Goal: Information Seeking & Learning: Learn about a topic

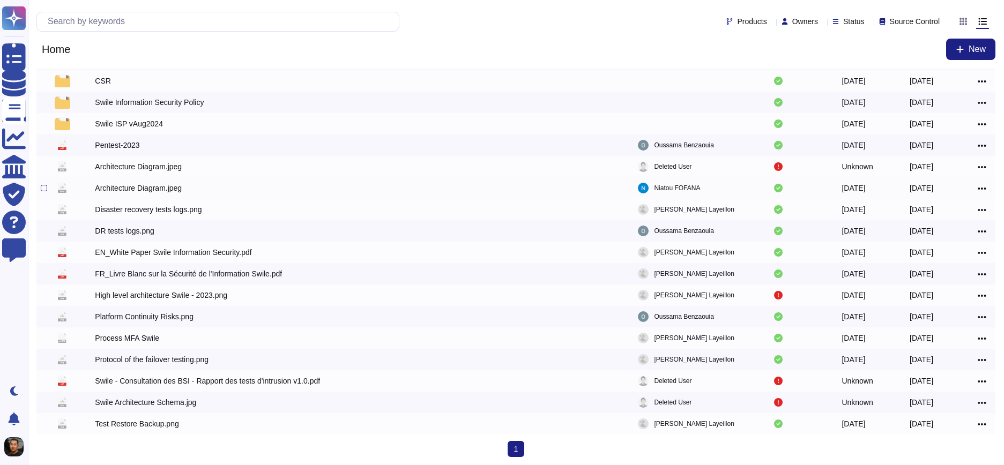
scroll to position [59, 0]
click at [176, 406] on div "Swile Architecture Schema.jpg" at bounding box center [145, 402] width 101 height 11
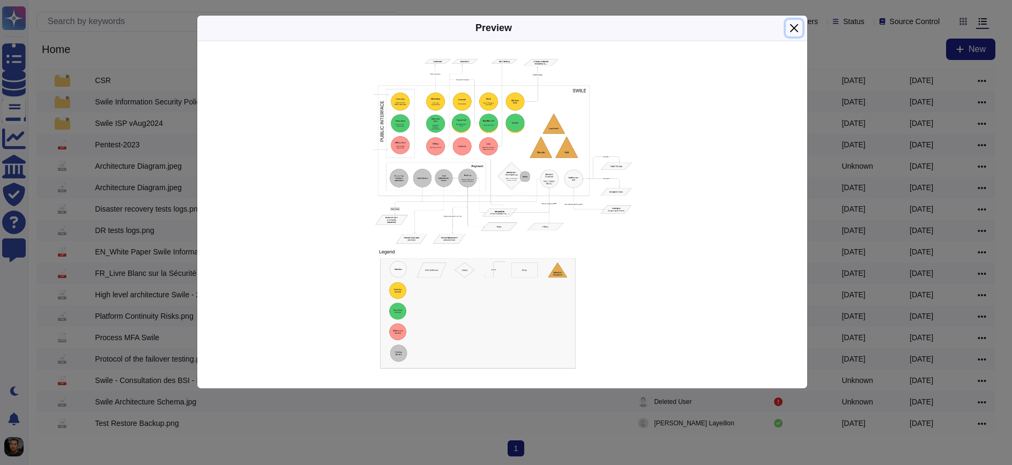
click at [798, 32] on button "Close" at bounding box center [794, 28] width 17 height 17
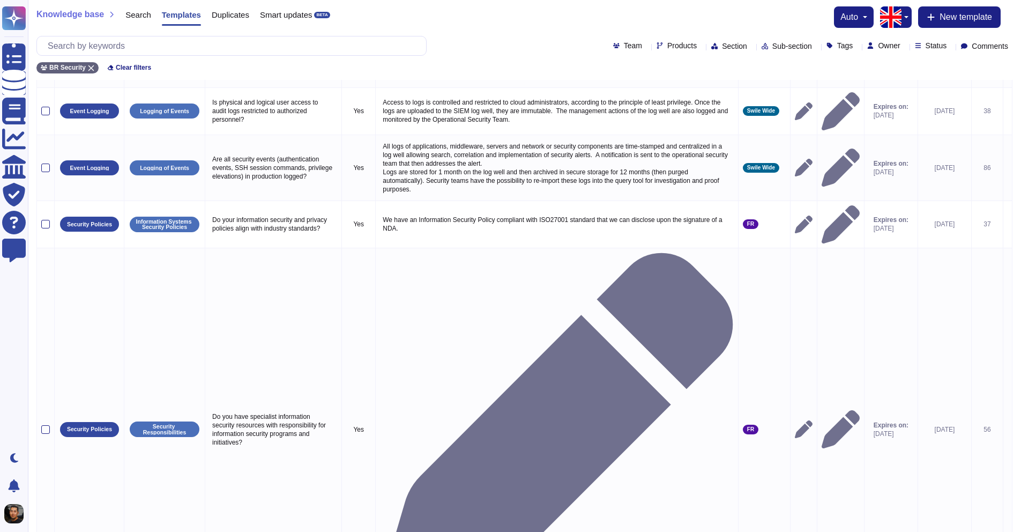
scroll to position [153, 0]
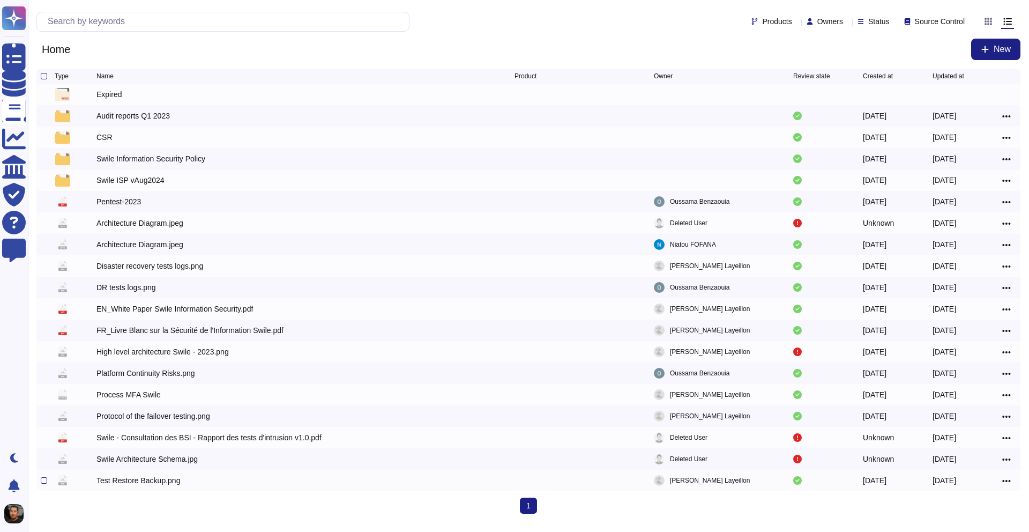
click at [134, 485] on div "Test Restore Backup.png" at bounding box center [138, 480] width 84 height 11
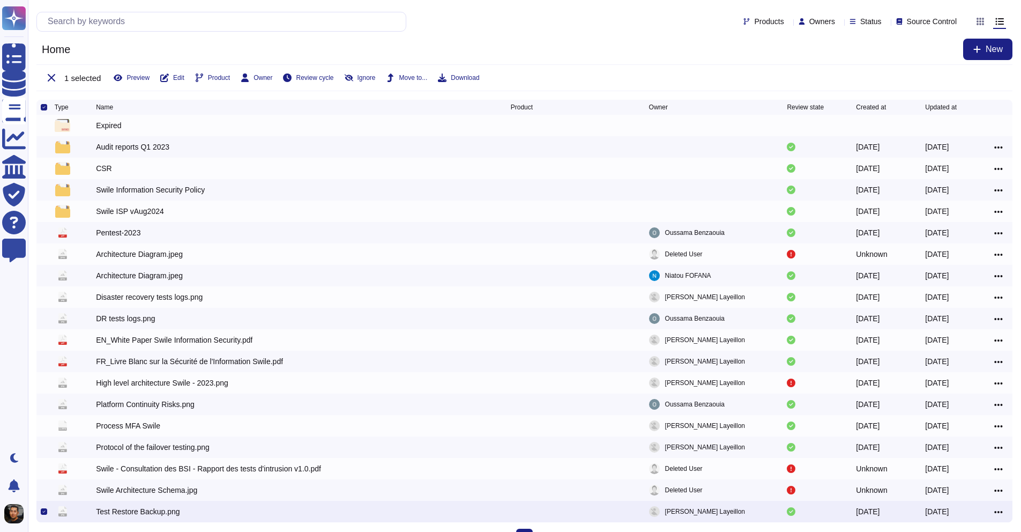
click at [134, 516] on div "Test Restore Backup.png" at bounding box center [138, 511] width 84 height 11
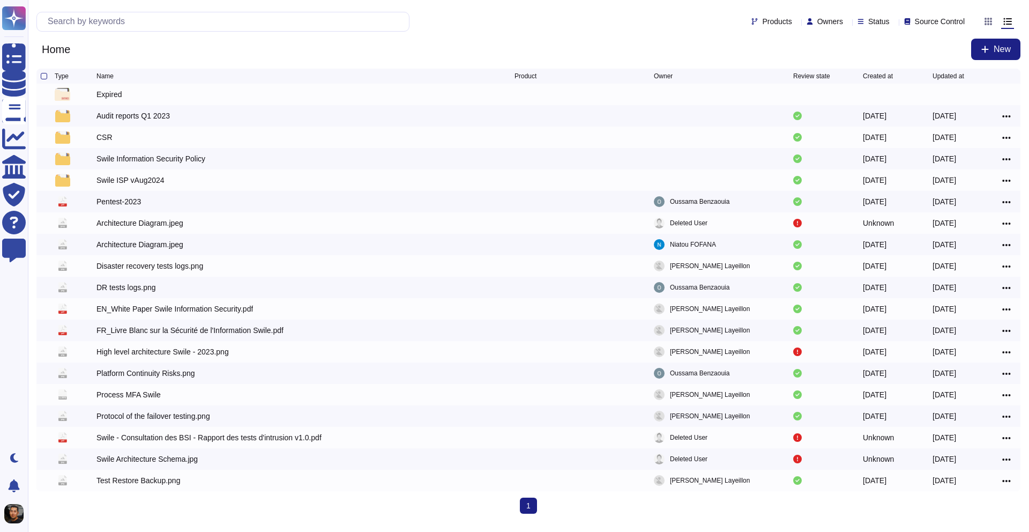
click at [134, 516] on div "Type Name Product Owner Review state Created at Updated at Expired Audit report…" at bounding box center [528, 295] width 1001 height 453
click at [158, 481] on div "Test Restore Backup.png" at bounding box center [138, 480] width 84 height 11
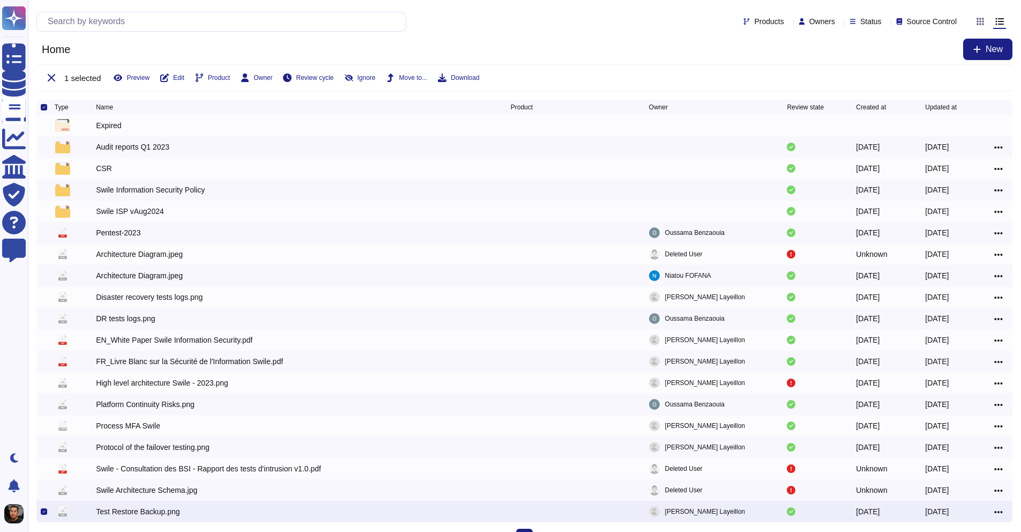
click at [150, 515] on div "Test Restore Backup.png" at bounding box center [138, 511] width 84 height 11
click at [150, 528] on div "1 (current)" at bounding box center [528, 536] width 984 height 16
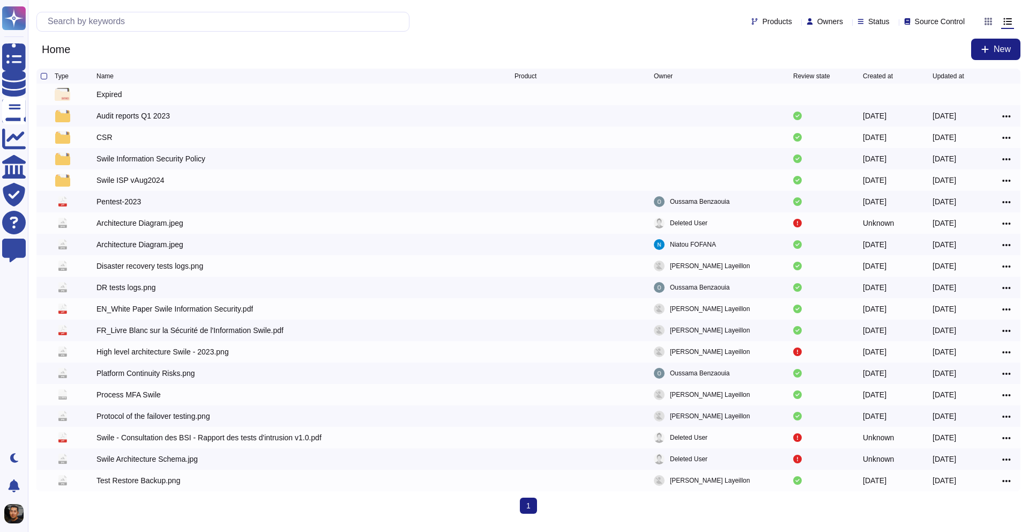
click at [175, 496] on div "Type Name Product Owner Review state Created at Updated at Expired Audit report…" at bounding box center [528, 291] width 984 height 445
click at [179, 484] on div "Test Restore Backup.png" at bounding box center [138, 480] width 84 height 11
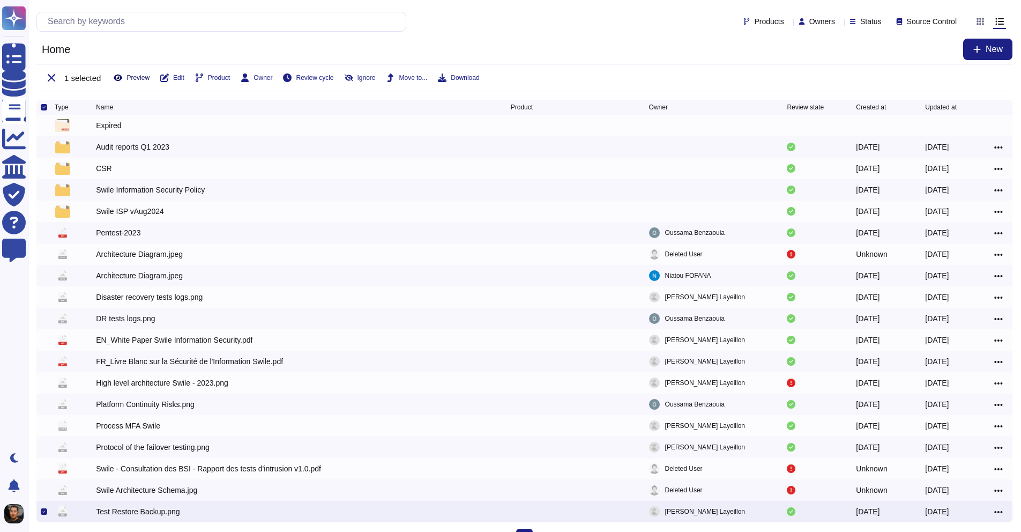
click at [127, 76] on span "Preview" at bounding box center [137, 77] width 23 height 6
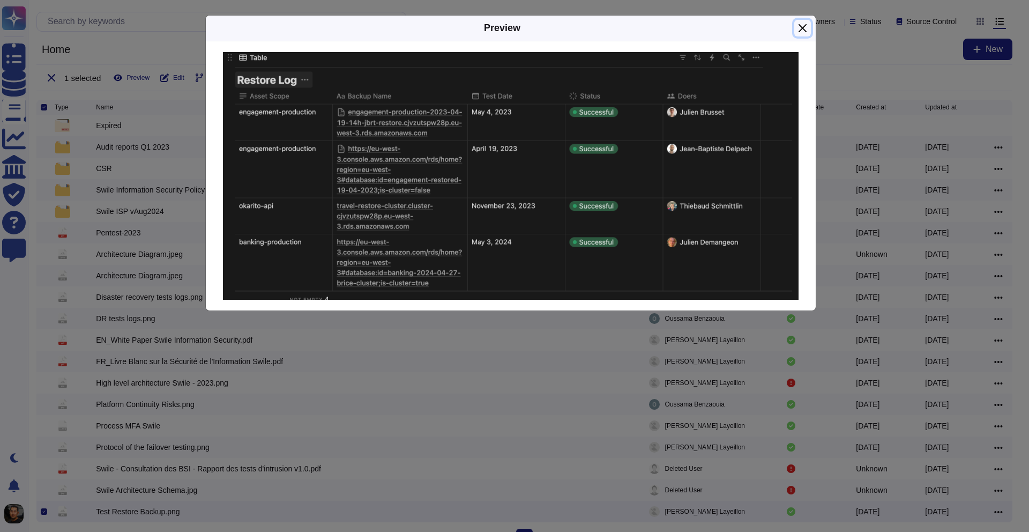
click at [803, 27] on button "Close" at bounding box center [802, 28] width 17 height 17
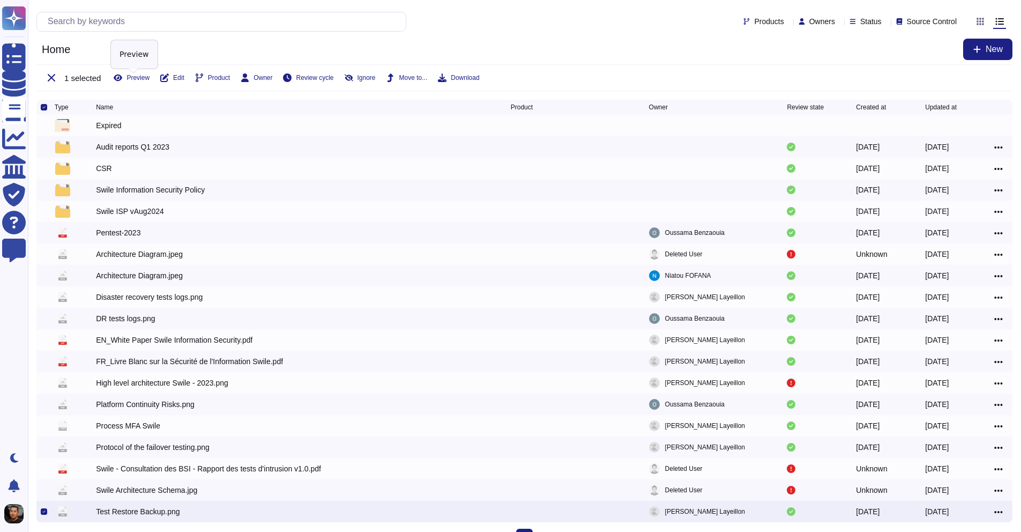
click at [42, 511] on div at bounding box center [44, 511] width 6 height 6
click at [0, 0] on input "checkbox" at bounding box center [0, 0] width 0 height 0
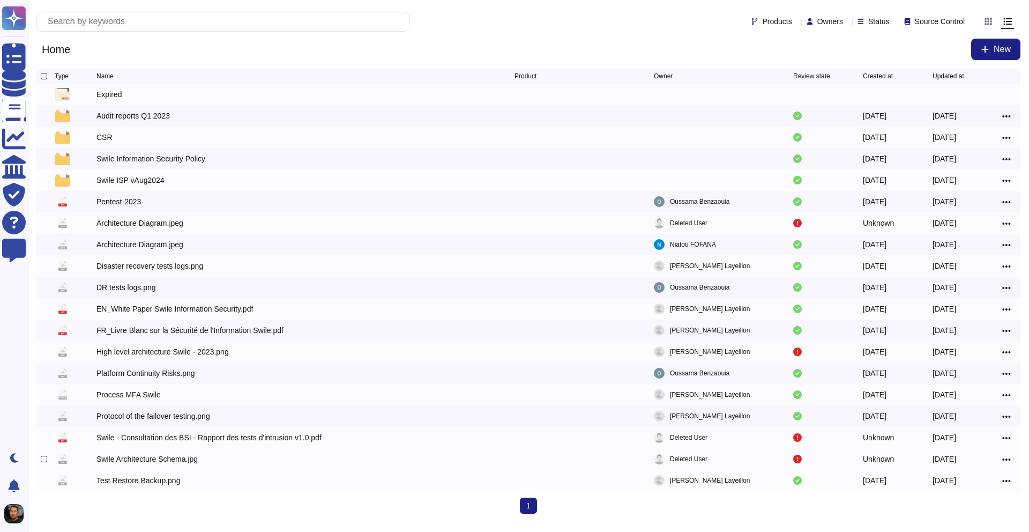
click at [174, 462] on div "Swile Architecture Schema.jpg" at bounding box center [146, 458] width 101 height 11
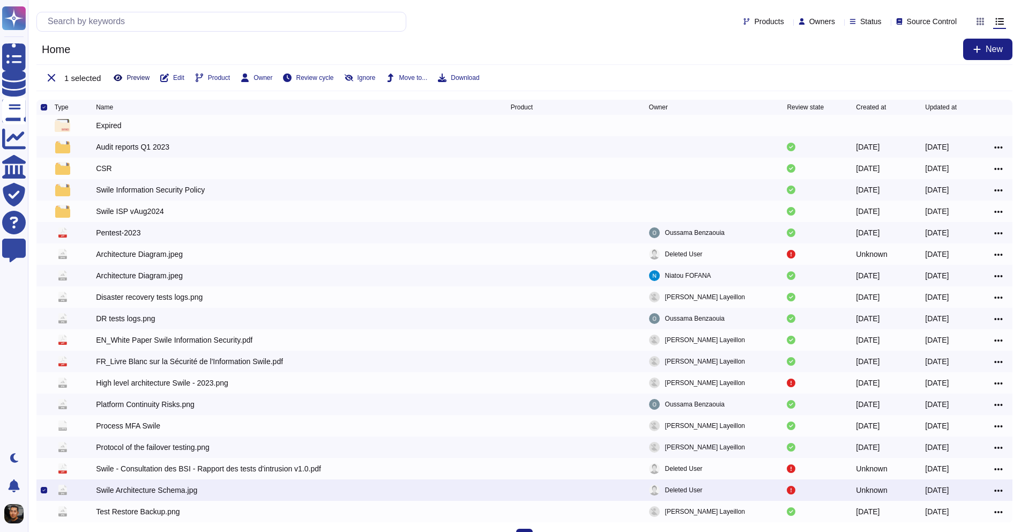
click at [136, 74] on span "Preview" at bounding box center [137, 77] width 23 height 6
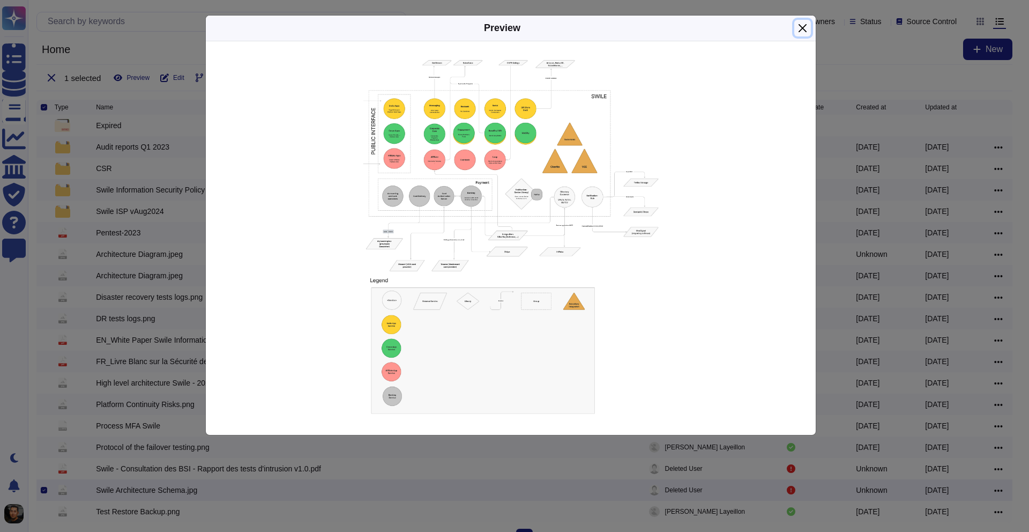
click at [805, 32] on button "Close" at bounding box center [802, 28] width 17 height 17
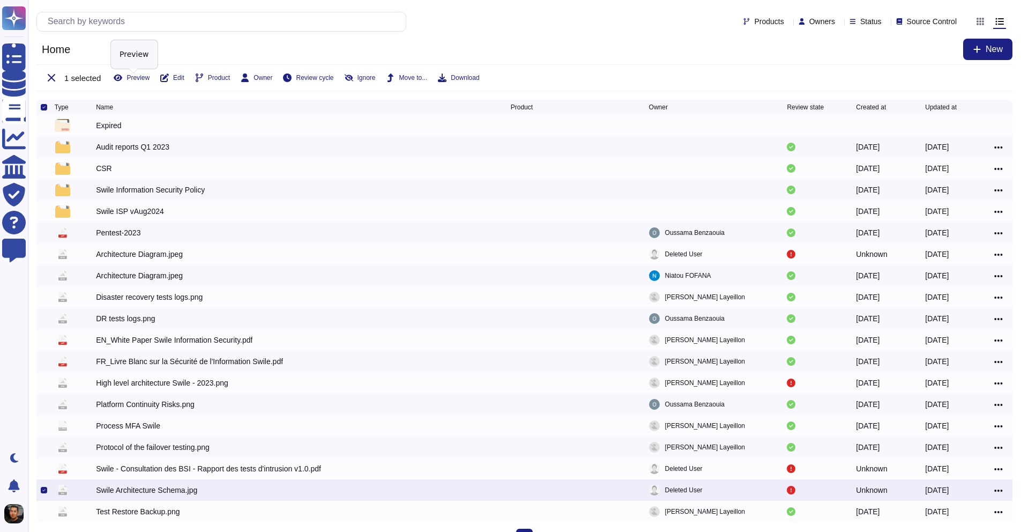
click at [44, 495] on div at bounding box center [48, 489] width 14 height 13
click at [43, 491] on icon at bounding box center [43, 489] width 3 height 3
click at [0, 0] on input "checkbox" at bounding box center [0, 0] width 0 height 0
